Goal: Information Seeking & Learning: Learn about a topic

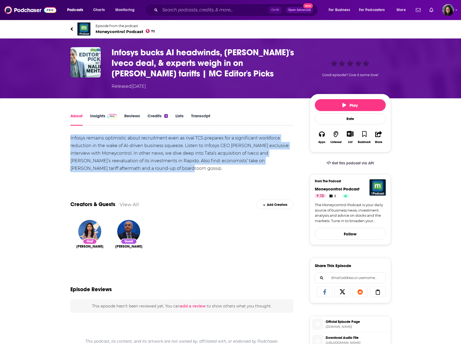
drag, startPoint x: 140, startPoint y: 168, endPoint x: 62, endPoint y: 136, distance: 84.5
click at [62, 136] on div "About Insights Reviews Credits 2 Lists Transcript Infosys remains optimistic ab…" at bounding box center [186, 317] width 248 height 410
copy div "Infosys remains optimistic about recruitment even as rival TCS prepares for a s…"
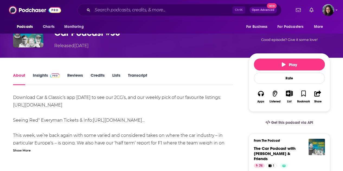
scroll to position [54, 0]
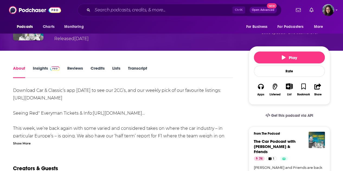
click at [23, 142] on div "Show More" at bounding box center [22, 142] width 18 height 5
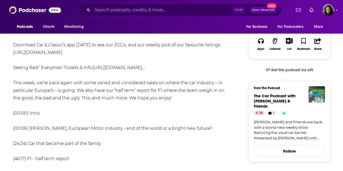
scroll to position [108, 0]
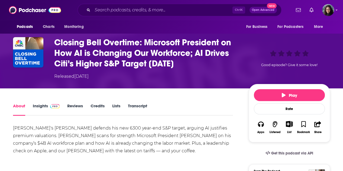
scroll to position [54, 0]
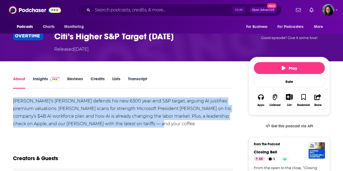
drag, startPoint x: 125, startPoint y: 124, endPoint x: 9, endPoint y: 97, distance: 119.2
copy div "Citi's Drew Pettit defends his new 6300 year-end S&P target, arguing AI justifi…"
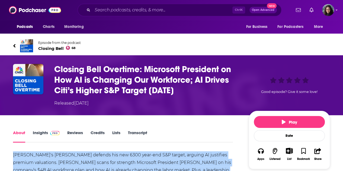
scroll to position [0, 0]
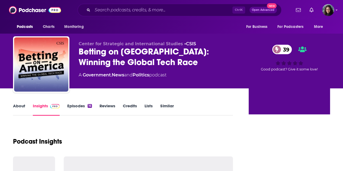
click at [19, 106] on link "About" at bounding box center [19, 109] width 12 height 12
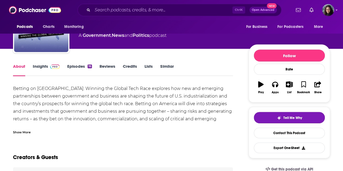
scroll to position [27, 0]
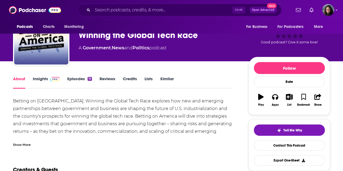
click at [24, 144] on div "Show More" at bounding box center [22, 144] width 18 height 5
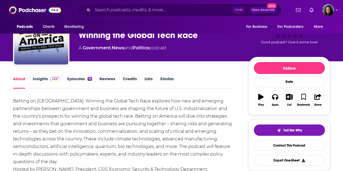
click at [88, 121] on div "Betting on America: Winning the Global Tech Race explores how new and emerging …" at bounding box center [123, 135] width 220 height 76
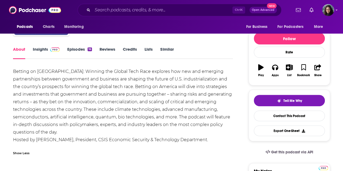
scroll to position [0, 0]
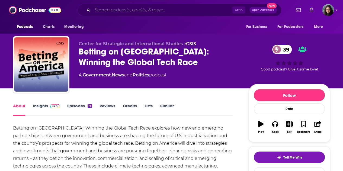
click at [135, 7] on input "Search podcasts, credits, & more..." at bounding box center [162, 10] width 140 height 9
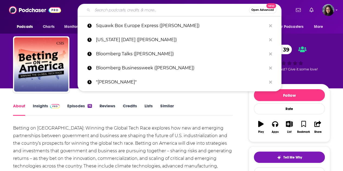
paste input "Betting on [GEOGRAPHIC_DATA]: Winning the Global Tech Race ([PERSON_NAME])"
type input "Betting on [GEOGRAPHIC_DATA]: Winning the Global Tech Race ([PERSON_NAME])"
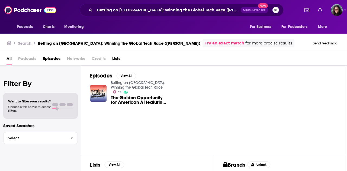
click at [125, 95] on span "The Golden Opportunity for American AI featuring Brad Smith" at bounding box center [139, 99] width 57 height 9
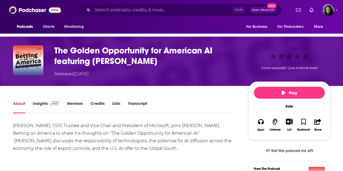
scroll to position [27, 0]
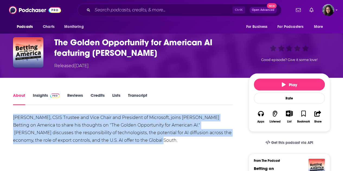
drag, startPoint x: 121, startPoint y: 141, endPoint x: 13, endPoint y: 115, distance: 111.1
click at [13, 115] on div "Brad Smith, CSIS Trustee and Vice Chair and President of Microsoft, joins Navin…" at bounding box center [123, 129] width 220 height 30
copy div "Brad Smith, CSIS Trustee and Vice Chair and President of Microsoft, joins Navin…"
click at [154, 8] on input "Search podcasts, credits, & more..." at bounding box center [162, 10] width 140 height 9
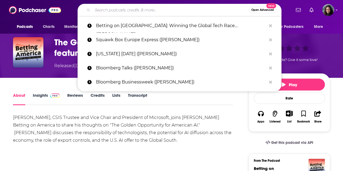
paste input "Mind Your Money (Brad Smith)"
type input "Mind Your Money ([PERSON_NAME])"
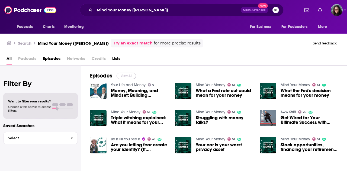
click at [129, 74] on button "View All" at bounding box center [125, 76] width 19 height 6
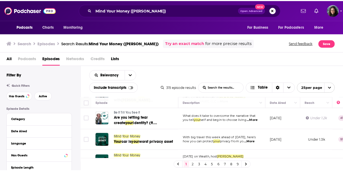
scroll to position [162, 0]
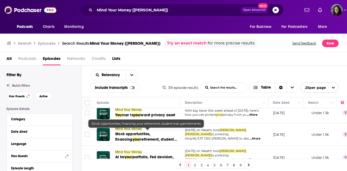
click at [147, 132] on span "Stock opportunities, financing" at bounding box center [132, 137] width 35 height 10
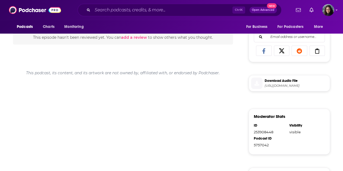
scroll to position [162, 0]
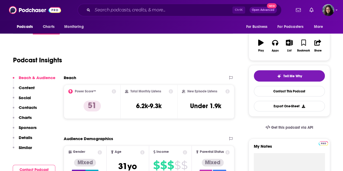
scroll to position [27, 0]
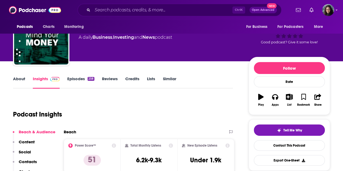
click at [18, 79] on link "About" at bounding box center [19, 82] width 12 height 12
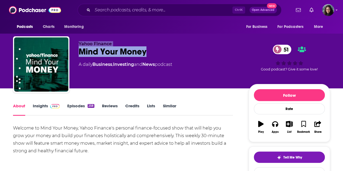
drag, startPoint x: 149, startPoint y: 52, endPoint x: 75, endPoint y: 42, distance: 74.6
click at [75, 42] on div "Yahoo Finance Mind Your Money 51 A daily Business , Investing and News podcast …" at bounding box center [171, 65] width 317 height 58
click at [140, 7] on input "Search podcasts, credits, & more..." at bounding box center [162, 10] width 140 height 9
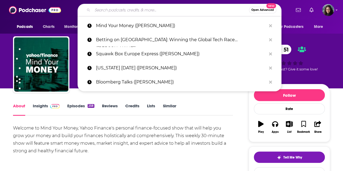
paste input "GeekWire (Brad Smith)"
type input "GeekWire (Brad Smith)"
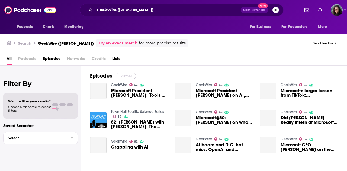
click at [125, 76] on button "View All" at bounding box center [125, 76] width 19 height 6
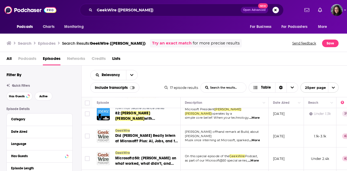
scroll to position [81, 0]
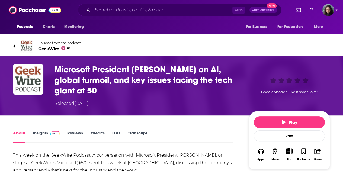
scroll to position [27, 0]
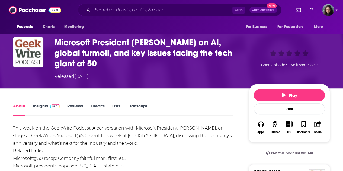
drag, startPoint x: 195, startPoint y: 43, endPoint x: 191, endPoint y: 43, distance: 4.1
click at [195, 43] on h1 "Microsoft President [PERSON_NAME] on AI, global turmoil, and key issues facing …" at bounding box center [146, 53] width 185 height 32
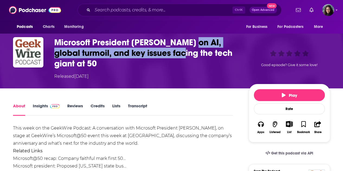
drag, startPoint x: 191, startPoint y: 43, endPoint x: 172, endPoint y: 53, distance: 21.7
click at [172, 53] on h1 "Microsoft President [PERSON_NAME] on AI, global turmoil, and key issues facing …" at bounding box center [146, 53] width 185 height 32
copy h1 "AI, global turmoil, and key issues facing"
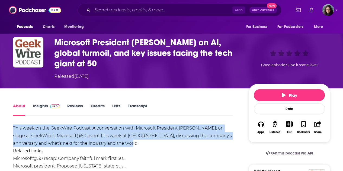
drag, startPoint x: 117, startPoint y: 144, endPoint x: 4, endPoint y: 124, distance: 114.3
copy div "This week on the GeekWire Podcast: A conversation with Microsoft President [PER…"
drag, startPoint x: 161, startPoint y: 4, endPoint x: 160, endPoint y: 8, distance: 4.1
click at [161, 4] on div "Ctrl K Open Advanced New" at bounding box center [179, 10] width 204 height 12
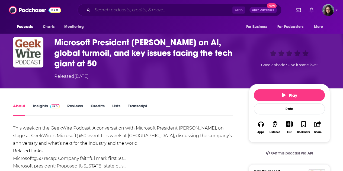
click at [159, 8] on input "Search podcasts, credits, & more..." at bounding box center [162, 10] width 140 height 9
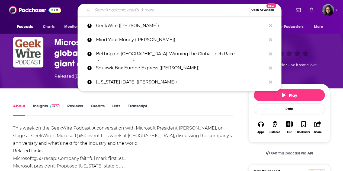
paste input "Booming (Brad Smith)"
type input "Booming (Brad Smith)"
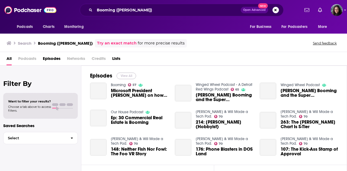
click at [126, 75] on button "View All" at bounding box center [125, 76] width 19 height 6
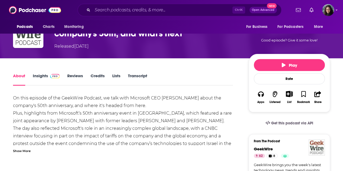
scroll to position [54, 0]
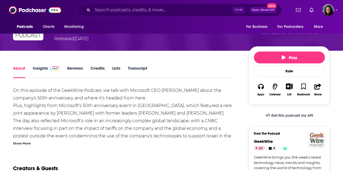
click at [19, 143] on div "Show More" at bounding box center [22, 142] width 18 height 5
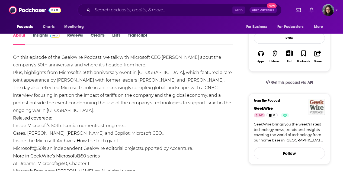
scroll to position [0, 0]
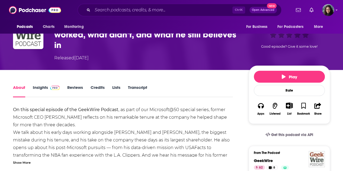
scroll to position [54, 0]
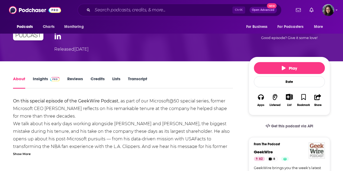
drag, startPoint x: 23, startPoint y: 142, endPoint x: 38, endPoint y: 136, distance: 15.7
click at [23, 151] on div "Show More" at bounding box center [22, 153] width 18 height 5
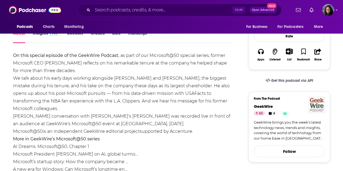
scroll to position [108, 0]
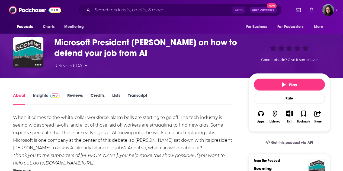
scroll to position [54, 0]
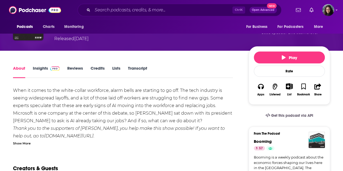
click at [27, 142] on div "Show More" at bounding box center [22, 142] width 18 height 5
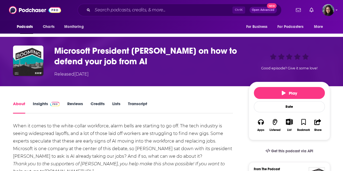
scroll to position [27, 0]
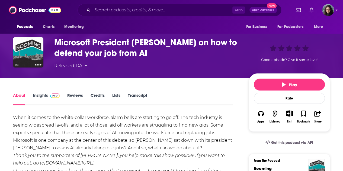
click at [76, 124] on div "When it comes to the white-collar workforce, alarm bells are starting to go off…" at bounding box center [123, 174] width 220 height 121
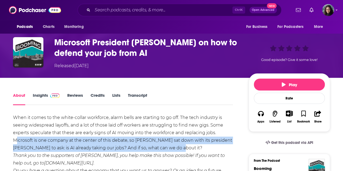
drag, startPoint x: 11, startPoint y: 138, endPoint x: 184, endPoint y: 146, distance: 173.2
copy div "Microsoft is one company at the center of this debate, so Monica sat down with …"
click at [147, 8] on input "Search podcasts, credits, & more..." at bounding box center [162, 10] width 140 height 9
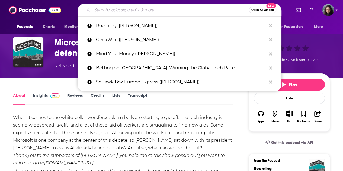
paste input "Soundside ([PERSON_NAME])"
type input "Soundside (Brad Smith)"
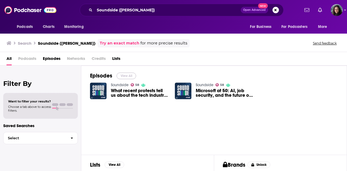
click at [125, 75] on button "View All" at bounding box center [125, 76] width 19 height 6
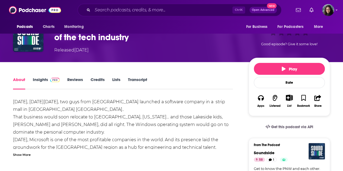
scroll to position [54, 0]
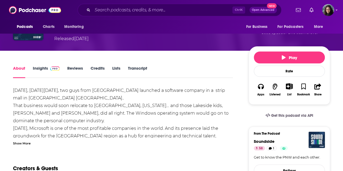
click at [21, 143] on div "Show More" at bounding box center [22, 142] width 18 height 5
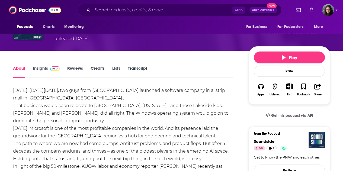
scroll to position [142, 0]
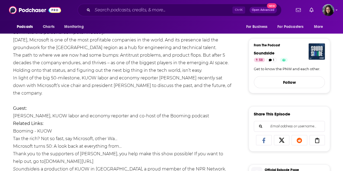
drag, startPoint x: 10, startPoint y: 77, endPoint x: 40, endPoint y: 91, distance: 33.2
click at [40, 91] on div "About Insights Reviews Credits Lists Transcript 50 years ago, on Friday, April …" at bounding box center [126, 173] width 244 height 395
copy div "In light of the big 50-milestone, KUOW labor and economy reporter Monica Nickel…"
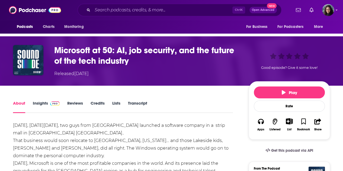
scroll to position [7, 0]
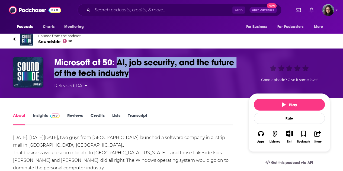
drag, startPoint x: 132, startPoint y: 73, endPoint x: 119, endPoint y: 62, distance: 16.7
click at [119, 62] on h1 "Microsoft at 50: AI, job security, and the future of the tech industry" at bounding box center [146, 67] width 185 height 21
copy h1 "AI, job security, and the future of the tech industry"
click at [133, 9] on input "Search podcasts, credits, & more..." at bounding box center [162, 10] width 140 height 9
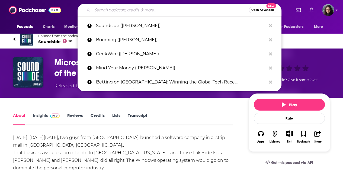
paste input "AI Six Podcast (Brad Smith)"
type input "AI Six Podcast (Brad Smith)"
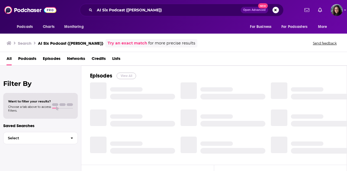
click at [123, 75] on button "View All" at bounding box center [125, 76] width 19 height 6
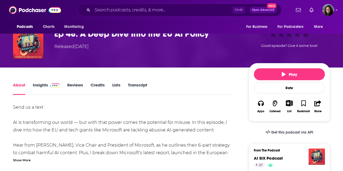
scroll to position [54, 0]
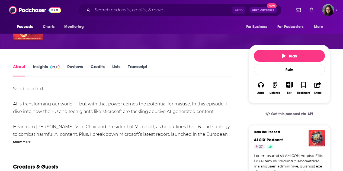
click at [21, 142] on div "Show More" at bounding box center [22, 141] width 18 height 5
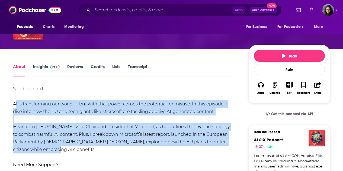
drag, startPoint x: 11, startPoint y: 102, endPoint x: 43, endPoint y: 149, distance: 57.0
copy div "AI is transforming our world — but with that power comes the potential for misu…"
click at [130, 87] on div "Send us a text AI is transforming our world — but with that power comes the pot…" at bounding box center [123, 149] width 220 height 129
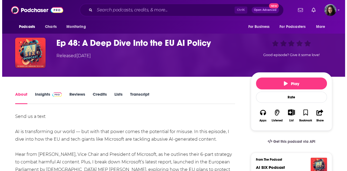
scroll to position [0, 0]
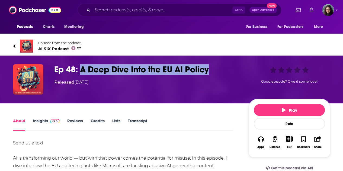
drag, startPoint x: 211, startPoint y: 69, endPoint x: 81, endPoint y: 69, distance: 130.0
click at [81, 69] on h1 "Ep 48: A Deep Dive Into the EU AI Policy" at bounding box center [146, 69] width 185 height 11
copy h1 "A Deep Dive Into the EU AI Policy"
click at [110, 9] on input "Search podcasts, credits, & more..." at bounding box center [162, 10] width 140 height 9
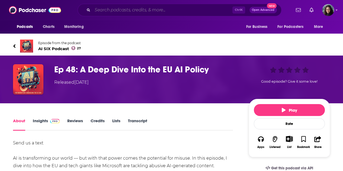
paste input "Redefiners ([PERSON_NAME])"
type input "Redefiners ([PERSON_NAME])"
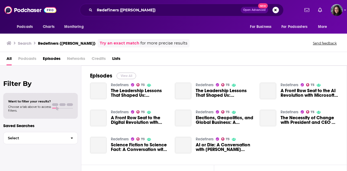
click at [127, 74] on button "View All" at bounding box center [125, 76] width 19 height 6
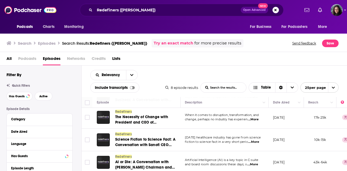
scroll to position [117, 0]
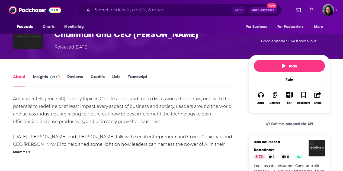
scroll to position [54, 0]
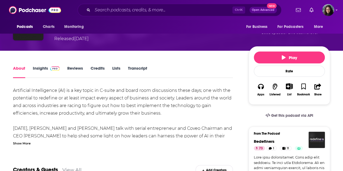
click at [21, 143] on div "Show More" at bounding box center [22, 142] width 18 height 5
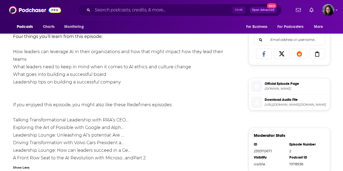
scroll to position [271, 0]
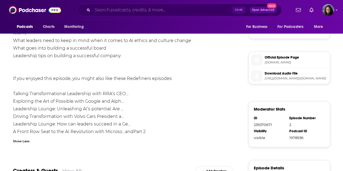
click at [152, 8] on input "Search podcasts, credits, & more..." at bounding box center [162, 10] width 140 height 9
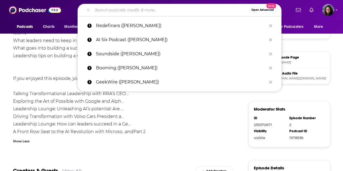
paste input "Meet The Leader ([PERSON_NAME])"
type input "Meet The Leader ([PERSON_NAME])"
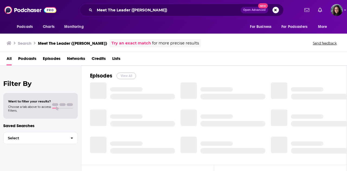
click at [129, 75] on button "View All" at bounding box center [125, 76] width 19 height 6
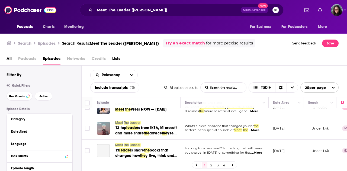
scroll to position [162, 0]
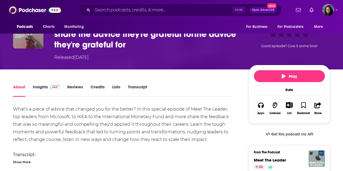
scroll to position [54, 0]
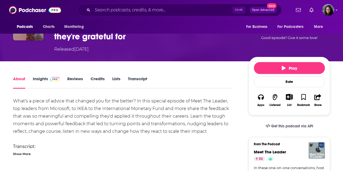
click at [21, 154] on div "Show More" at bounding box center [22, 153] width 18 height 5
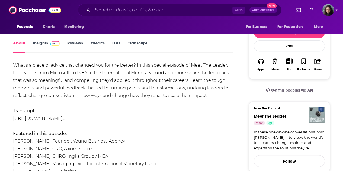
scroll to position [81, 0]
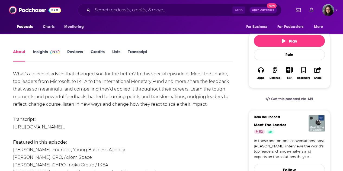
drag, startPoint x: 10, startPoint y: 73, endPoint x: 209, endPoint y: 105, distance: 201.6
copy div "What's a piece of advice that changed you for the better? In this special episo…"
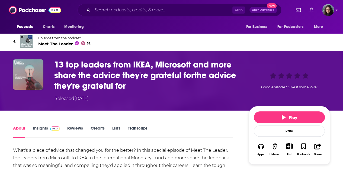
scroll to position [0, 0]
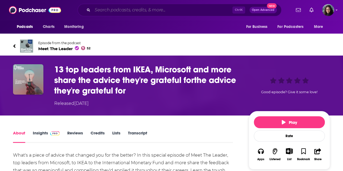
click at [159, 9] on input "Search podcasts, credits, & more..." at bounding box center [162, 10] width 140 height 9
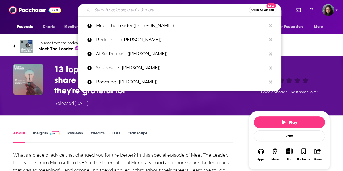
paste input "Squawk Box Europe Express (Brad Smith)"
type input "Squawk Box Europe Express (Brad Smith)"
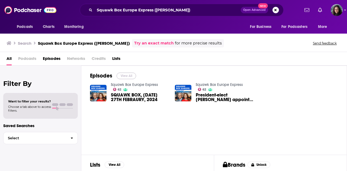
click at [128, 76] on button "View All" at bounding box center [125, 76] width 19 height 6
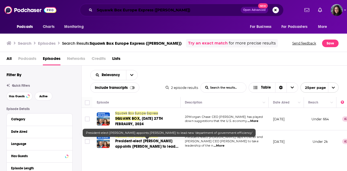
click at [154, 11] on input "Squawk Box Europe Express (Brad Smith)" at bounding box center [167, 10] width 146 height 9
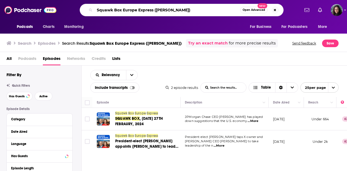
paste input "Fareed Zakaria GPS (Jensen Huang"
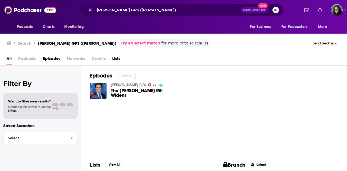
click at [125, 76] on button "View All" at bounding box center [125, 76] width 19 height 6
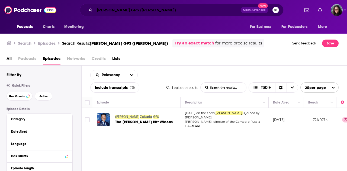
click at [165, 9] on input "Fareed Zakaria GPS (Jensen Huang)" at bounding box center [167, 10] width 146 height 9
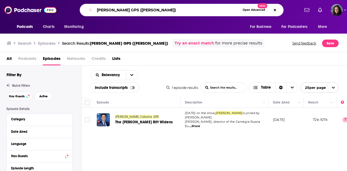
paste input "All-In with Chamath, Jason, Sacks & Friedberg"
type input "All-In with Chamath, Jason, Sacks & Friedberg (Jensen Huang)"
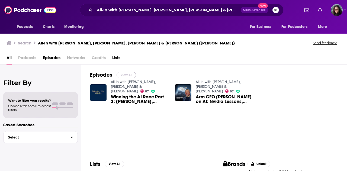
click at [127, 74] on button "View All" at bounding box center [125, 75] width 19 height 6
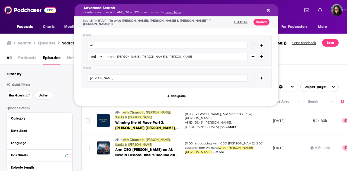
click at [268, 10] on icon "Search podcasts, credits, & more..." at bounding box center [267, 10] width 3 height 3
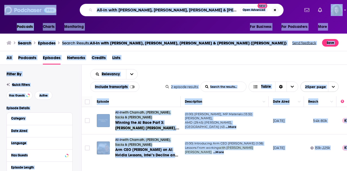
drag, startPoint x: 201, startPoint y: 17, endPoint x: 200, endPoint y: 13, distance: 4.5
click at [201, 17] on div "Podcasts Charts Monitoring All-In with Chamath, Jason, Sacks & Friedberg (Jense…" at bounding box center [173, 10] width 347 height 20
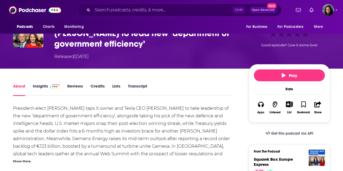
scroll to position [54, 0]
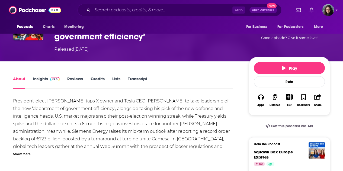
drag, startPoint x: 23, startPoint y: 154, endPoint x: 38, endPoint y: 141, distance: 19.7
click at [23, 154] on div "Show More" at bounding box center [22, 153] width 18 height 5
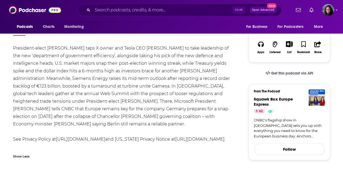
scroll to position [108, 0]
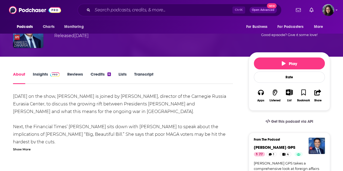
scroll to position [54, 0]
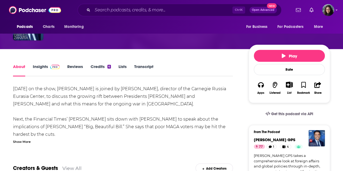
drag, startPoint x: 18, startPoint y: 141, endPoint x: 21, endPoint y: 140, distance: 3.1
click at [18, 141] on div "Show More" at bounding box center [22, 141] width 18 height 5
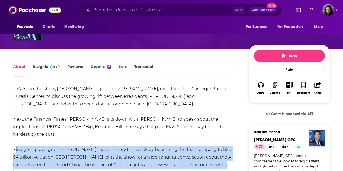
drag, startPoint x: 10, startPoint y: 142, endPoint x: 234, endPoint y: 157, distance: 224.7
copy div "Finally, chip designer Nvidia made history this week by becoming the first comp…"
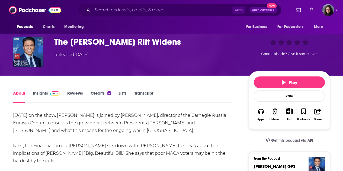
scroll to position [27, 0]
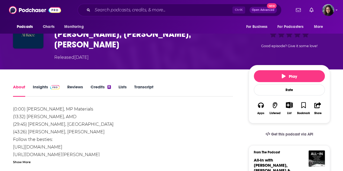
scroll to position [54, 0]
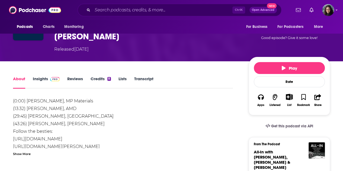
click at [25, 151] on div "Show More" at bounding box center [22, 153] width 18 height 5
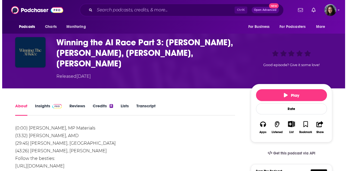
scroll to position [0, 0]
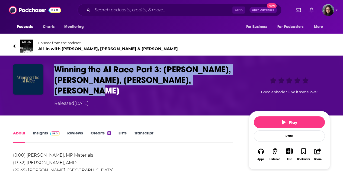
drag, startPoint x: 54, startPoint y: 67, endPoint x: 220, endPoint y: 77, distance: 166.0
click at [220, 77] on div "Winning the AI Race Part 3: Jensen Huang, Lisa Su, James Litinsky, Chase Lochmi…" at bounding box center [171, 85] width 317 height 43
copy h1 "Winning the AI Race Part 3: Jensen Huang, Lisa Su, James Litinsky, Chase Lochmi…"
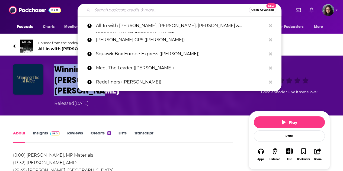
click at [152, 9] on input "Search podcasts, credits, & more..." at bounding box center [170, 10] width 156 height 9
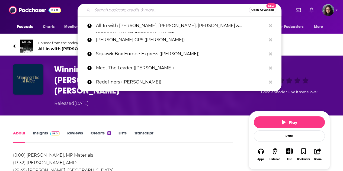
paste input "60 Minutes (Jensen Huang)"
type input "60 Minutes (Jensen Huang)"
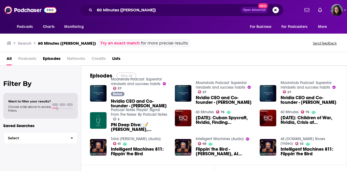
click at [130, 74] on button "View All" at bounding box center [125, 76] width 19 height 6
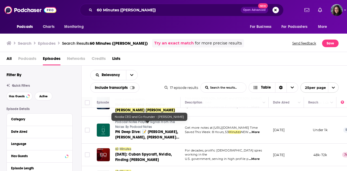
scroll to position [81, 0]
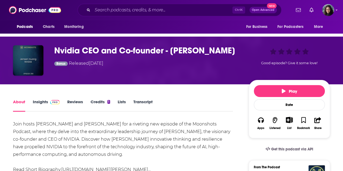
scroll to position [27, 0]
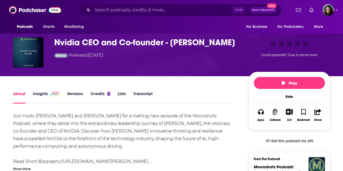
click at [28, 167] on div "Show More" at bounding box center [22, 168] width 18 height 5
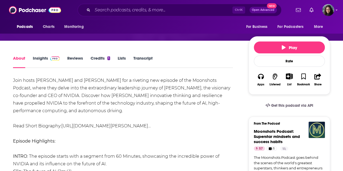
scroll to position [54, 0]
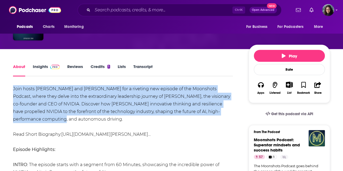
drag, startPoint x: 8, startPoint y: 88, endPoint x: 235, endPoint y: 109, distance: 228.2
copy div "Join hosts [PERSON_NAME] and [PERSON_NAME] for a riveting new episode of the Mo…"
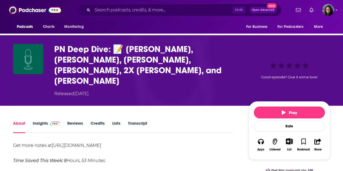
scroll to position [81, 0]
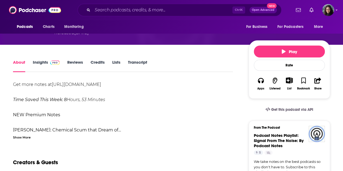
click at [15, 134] on div "Show More" at bounding box center [22, 136] width 18 height 5
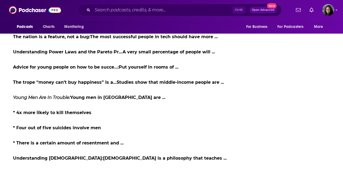
scroll to position [866, 0]
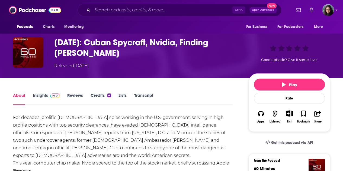
scroll to position [54, 0]
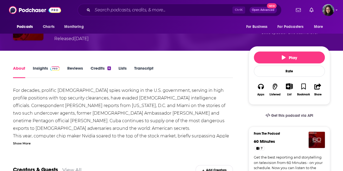
click at [19, 142] on div "Show More" at bounding box center [22, 142] width 18 height 5
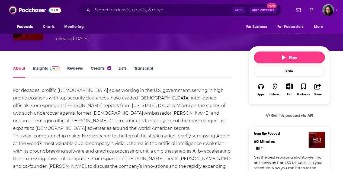
scroll to position [81, 0]
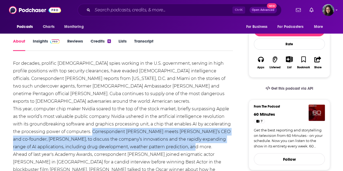
drag, startPoint x: 92, startPoint y: 130, endPoint x: 192, endPoint y: 146, distance: 101.4
click at [192, 146] on div "For decades, prolific [DEMOGRAPHIC_DATA] spies working in the U.S. government, …" at bounding box center [123, 136] width 220 height 152
copy div "Correspondent [PERSON_NAME] meets [PERSON_NAME]’s CEO and co-founder, [PERSON_N…"
drag, startPoint x: 126, startPoint y: 9, endPoint x: 123, endPoint y: 8, distance: 2.7
click at [126, 9] on input "Search podcasts, credits, & more..." at bounding box center [162, 10] width 140 height 9
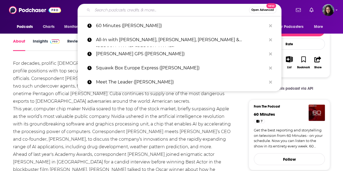
paste input "a16z Podcast ([PERSON_NAME])"
type input "a16z Podcast ([PERSON_NAME])"
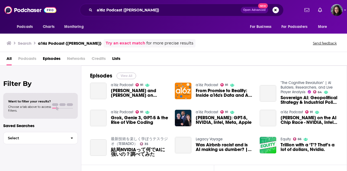
click at [126, 76] on button "View All" at bounding box center [125, 76] width 19 height 6
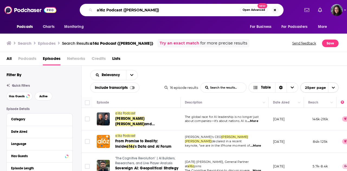
drag, startPoint x: 164, startPoint y: 8, endPoint x: 38, endPoint y: 6, distance: 125.6
click at [38, 6] on div "Podcasts Charts Monitoring a16z Podcast (Jensen Huang) Open Advanced New For Bu…" at bounding box center [173, 10] width 347 height 20
paste input "CNBC's Money Movers (Sam Altman"
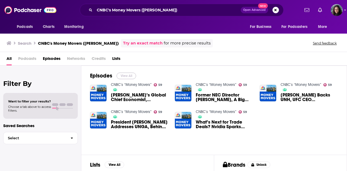
click at [130, 76] on button "View All" at bounding box center [125, 76] width 19 height 6
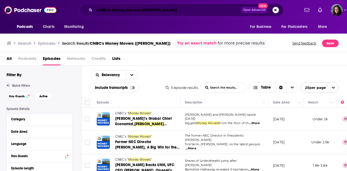
click at [142, 13] on input "CNBC's Money Movers (Sam Altman)" at bounding box center [167, 10] width 146 height 9
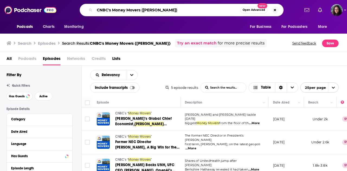
paste input "Honestly with Bari Weis"
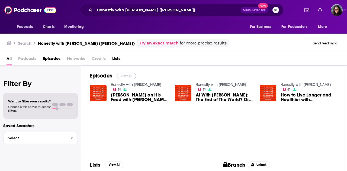
click at [125, 76] on button "View All" at bounding box center [125, 76] width 19 height 6
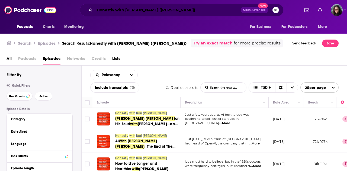
click at [145, 10] on input "Honestly with Bari Weiss (Sam Altman)" at bounding box center [167, 10] width 146 height 9
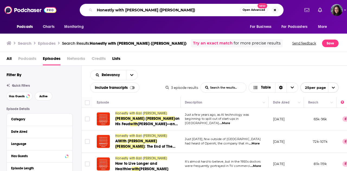
paste input "This Past Weekend w/ Theo Von"
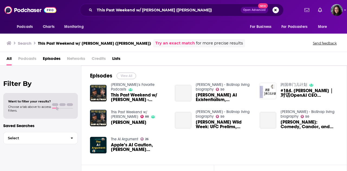
click at [125, 74] on button "View All" at bounding box center [125, 76] width 19 height 6
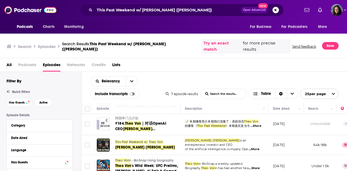
scroll to position [38, 0]
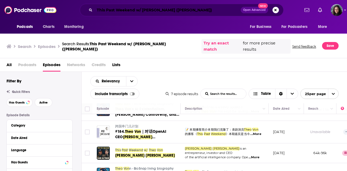
click at [163, 8] on input "This Past Weekend w/ Theo Von (Sam Altman)" at bounding box center [167, 10] width 146 height 9
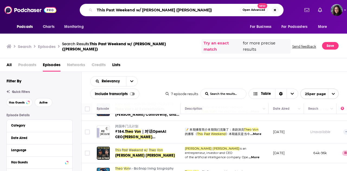
paste input "ED Talks Daily"
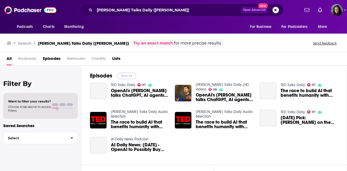
click at [126, 74] on button "View All" at bounding box center [125, 76] width 19 height 6
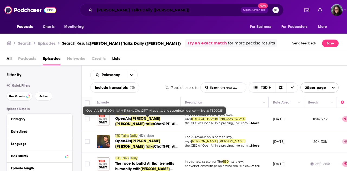
click at [117, 11] on input "TED Talks Daily (Sam Altman)" at bounding box center [167, 10] width 146 height 9
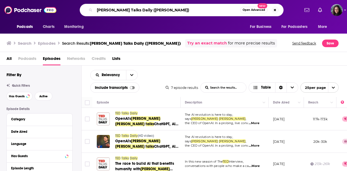
paste input "he Social Radars"
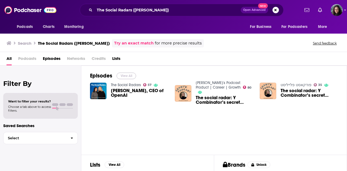
click at [126, 77] on button "View All" at bounding box center [125, 76] width 19 height 6
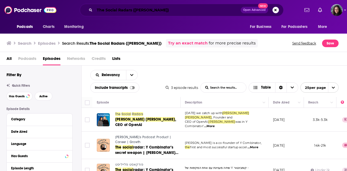
click at [152, 9] on input "The Social Radars (Sam Altman)" at bounding box center [167, 10] width 146 height 9
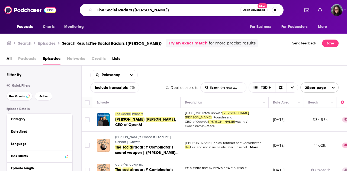
paste input "ED Tech"
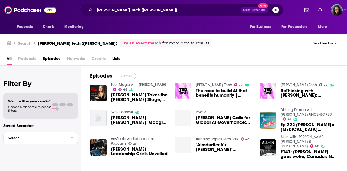
click at [126, 74] on button "View All" at bounding box center [125, 76] width 19 height 6
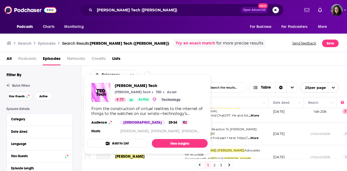
scroll to position [27, 0]
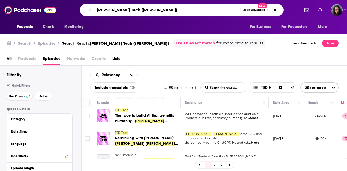
click at [119, 9] on input "TED Tech (Sam Altman)" at bounding box center [166, 10] width 145 height 9
paste input "Hard Fork"
type input "Hard Fork (Sam Altman)"
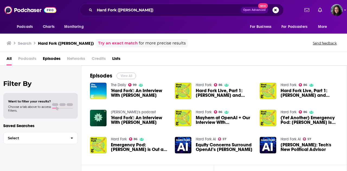
click at [125, 75] on button "View All" at bounding box center [125, 76] width 19 height 6
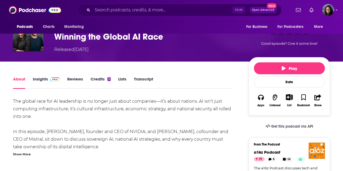
scroll to position [54, 0]
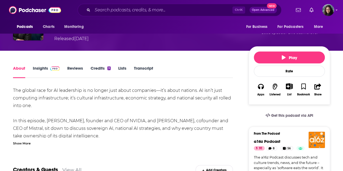
click at [26, 143] on div "Show More" at bounding box center [22, 142] width 18 height 5
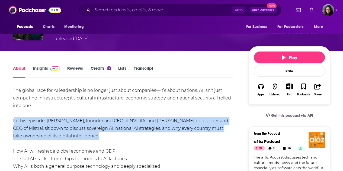
drag, startPoint x: 92, startPoint y: 136, endPoint x: 13, endPoint y: 120, distance: 80.6
copy div "In this episode, [PERSON_NAME], founder and CEO of NVIDIA, and [PERSON_NAME], c…"
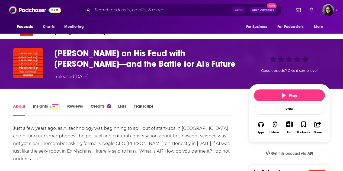
scroll to position [54, 0]
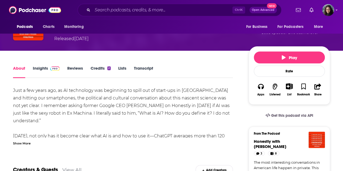
click at [24, 143] on div "Show More" at bounding box center [22, 142] width 18 height 5
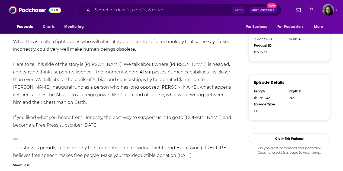
scroll to position [334, 0]
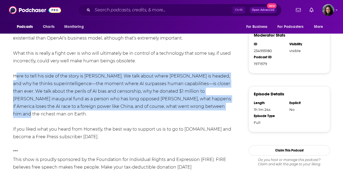
drag, startPoint x: 13, startPoint y: 68, endPoint x: 204, endPoint y: 99, distance: 193.9
copy div "Here to tell his side of the story is Sam Altman. We talk about where AI is hea…"
click at [122, 10] on input "Search podcasts, credits, & more..." at bounding box center [162, 10] width 140 height 9
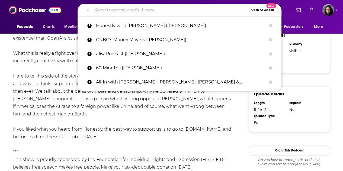
paste input "The Heidrick & Struggles Leadership Podcast (Mads Nipper)"
type input "The Heidrick & Struggles Leadership Podcast (Mads Nipper)"
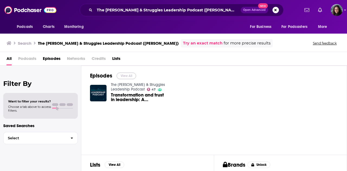
click at [124, 78] on button "View All" at bounding box center [125, 76] width 19 height 6
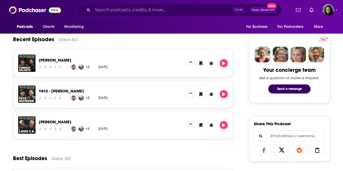
scroll to position [217, 0]
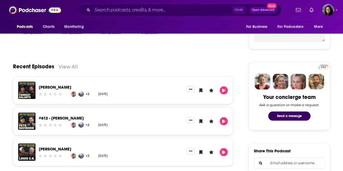
click at [69, 66] on link "View All" at bounding box center [67, 67] width 19 height 6
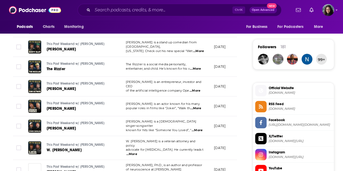
scroll to position [379, 0]
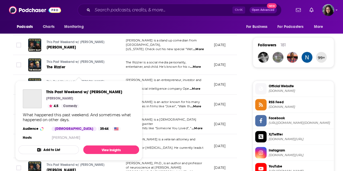
click at [62, 80] on span "This Past Weekend w/ Theo Von" at bounding box center [76, 82] width 58 height 4
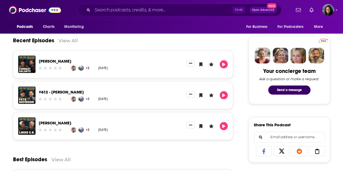
scroll to position [217, 0]
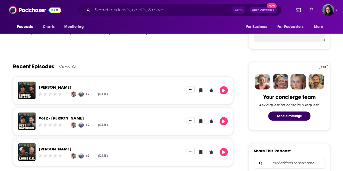
click at [69, 69] on link "View All" at bounding box center [67, 67] width 19 height 6
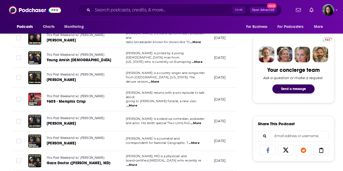
scroll to position [325, 0]
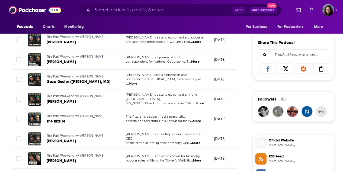
click at [223, 136] on p "July 23, 2025" at bounding box center [220, 138] width 12 height 5
click at [59, 139] on span "Sam Altman" at bounding box center [61, 141] width 29 height 5
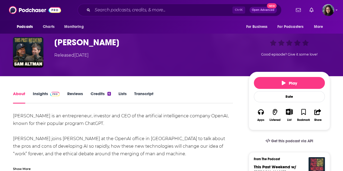
scroll to position [54, 0]
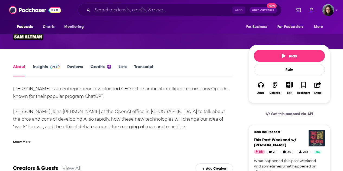
click at [20, 141] on div "Show More" at bounding box center [22, 141] width 18 height 5
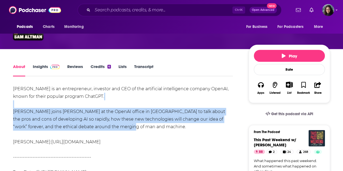
drag, startPoint x: 109, startPoint y: 128, endPoint x: 8, endPoint y: 107, distance: 103.1
copy div "Theo joins Sam at the OpenAI office in San Francisco to talk about the pros and…"
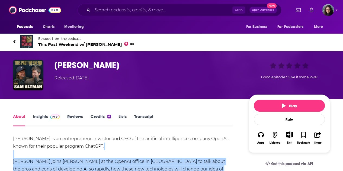
scroll to position [27, 0]
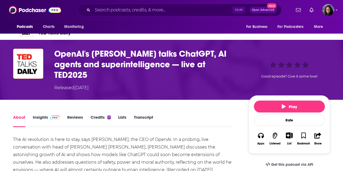
scroll to position [54, 0]
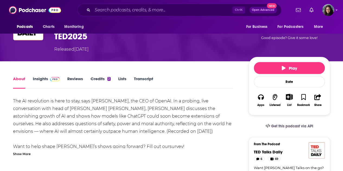
click at [25, 151] on div "Show More" at bounding box center [22, 153] width 18 height 5
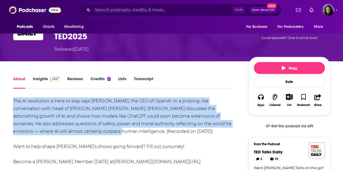
drag, startPoint x: 12, startPoint y: 100, endPoint x: 75, endPoint y: 128, distance: 68.7
copy div "The AI revolution is here to stay, says Sam Altman, the CEO of OpenAI. In a pro…"
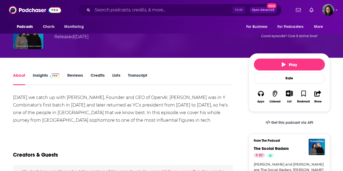
scroll to position [54, 0]
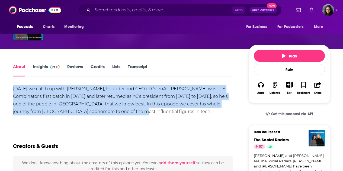
drag, startPoint x: 110, startPoint y: 112, endPoint x: 10, endPoint y: 89, distance: 102.1
copy div "[DATE] we catch up with [PERSON_NAME], Founder and CEO of OpenAI. [PERSON_NAME]…"
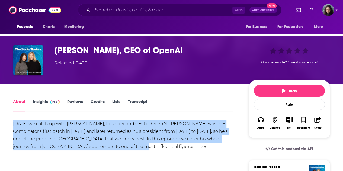
scroll to position [27, 0]
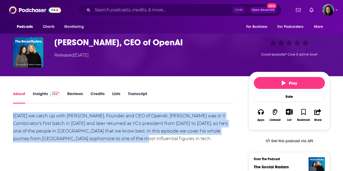
drag, startPoint x: 44, startPoint y: 93, endPoint x: 48, endPoint y: 96, distance: 5.0
click at [44, 93] on link "Insights" at bounding box center [46, 97] width 27 height 12
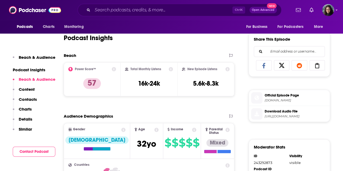
scroll to position [244, 0]
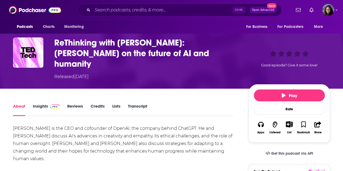
scroll to position [27, 0]
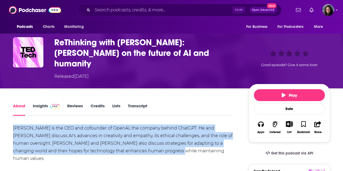
drag, startPoint x: 11, startPoint y: 116, endPoint x: 181, endPoint y: 139, distance: 171.6
copy div "Sam Altman is the CEO and cofounder of OpenAI, the company behind ChatGPT. He a…"
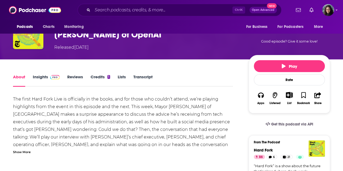
scroll to position [54, 0]
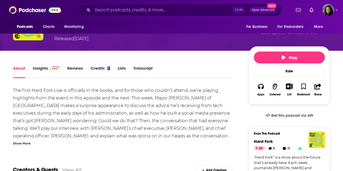
drag, startPoint x: 24, startPoint y: 142, endPoint x: 30, endPoint y: 136, distance: 8.2
click at [24, 142] on div "Show More" at bounding box center [22, 142] width 18 height 5
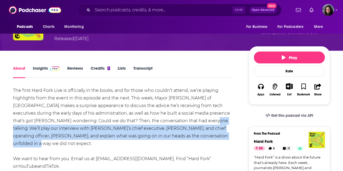
drag, startPoint x: 195, startPoint y: 136, endPoint x: 162, endPoint y: 120, distance: 36.6
click at [162, 120] on div "The first Hard Fork Live is officially in the books, and for those who couldn’t…" at bounding box center [123, 140] width 220 height 106
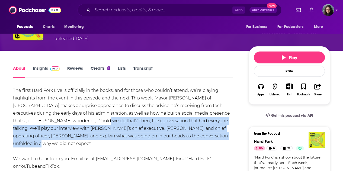
drag, startPoint x: 54, startPoint y: 119, endPoint x: 195, endPoint y: 136, distance: 142.6
click at [195, 136] on div "The first Hard Fork Live is officially in the books, and for those who couldn’t…" at bounding box center [123, 140] width 220 height 106
copy div "Then, the conversation that had everyone talking: We’ll play our interview with…"
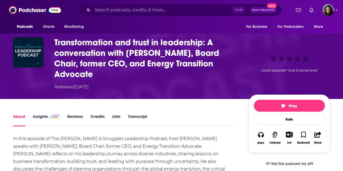
scroll to position [54, 0]
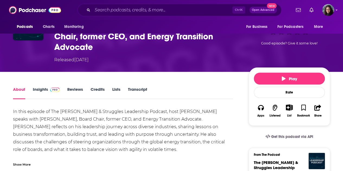
click at [22, 161] on div "Show More" at bounding box center [22, 163] width 18 height 5
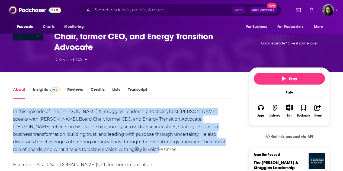
drag, startPoint x: 108, startPoint y: 138, endPoint x: 9, endPoint y: 101, distance: 105.9
copy div "In this episode of The [PERSON_NAME] & Struggles Leadership Podcast, host [PERS…"
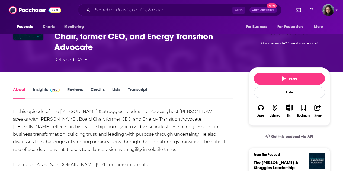
click at [180, 54] on div "Transformation and trust in leadership: A conversation with [PERSON_NAME], Boar…" at bounding box center [171, 36] width 343 height 70
